Goal: Find specific page/section: Find specific page/section

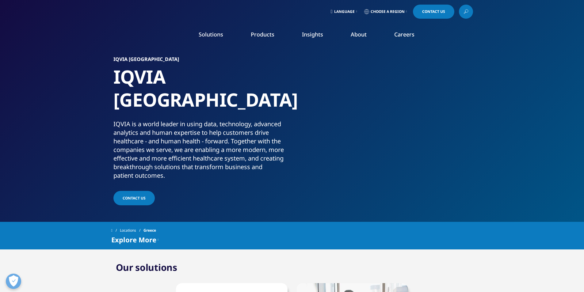
click at [401, 13] on span "Choose a Region" at bounding box center [388, 11] width 34 height 5
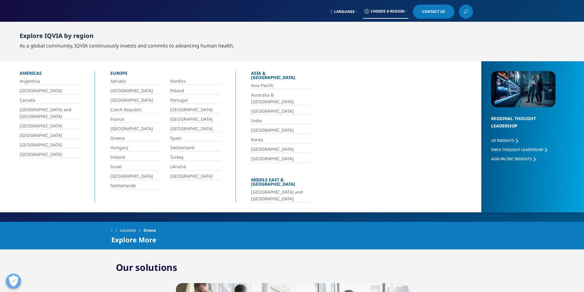
click at [124, 140] on link "Greece" at bounding box center [135, 138] width 50 height 7
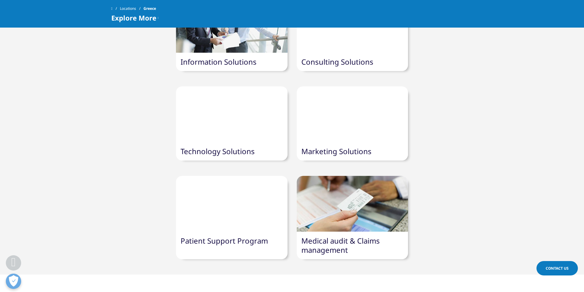
scroll to position [307, 0]
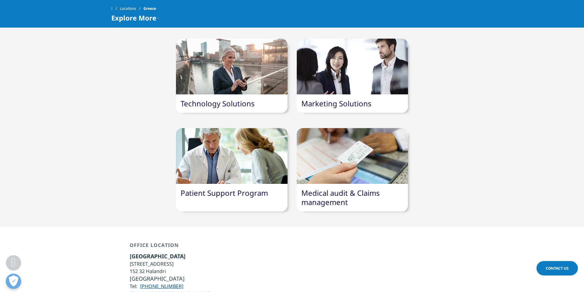
click at [338, 152] on div at bounding box center [352, 156] width 111 height 56
